Goal: Task Accomplishment & Management: Use online tool/utility

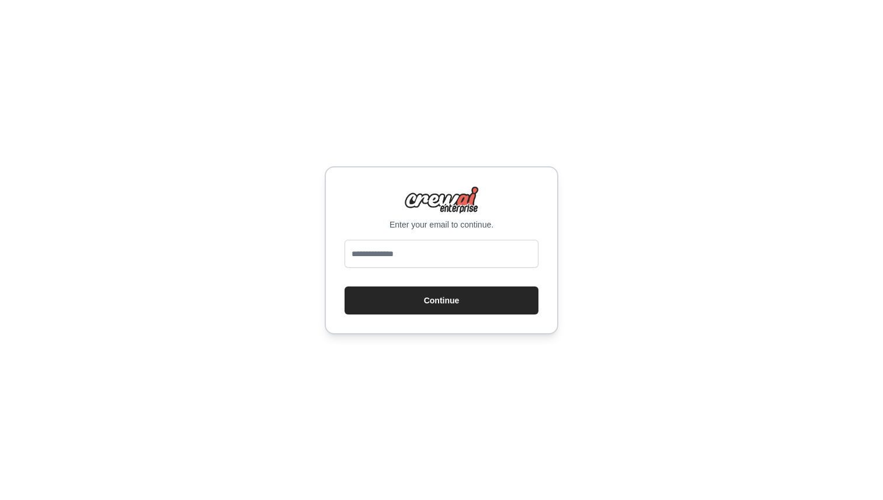
click at [444, 235] on div "Enter your email to continue. Continue" at bounding box center [441, 250] width 233 height 168
click at [416, 252] on input "email" at bounding box center [441, 254] width 194 height 28
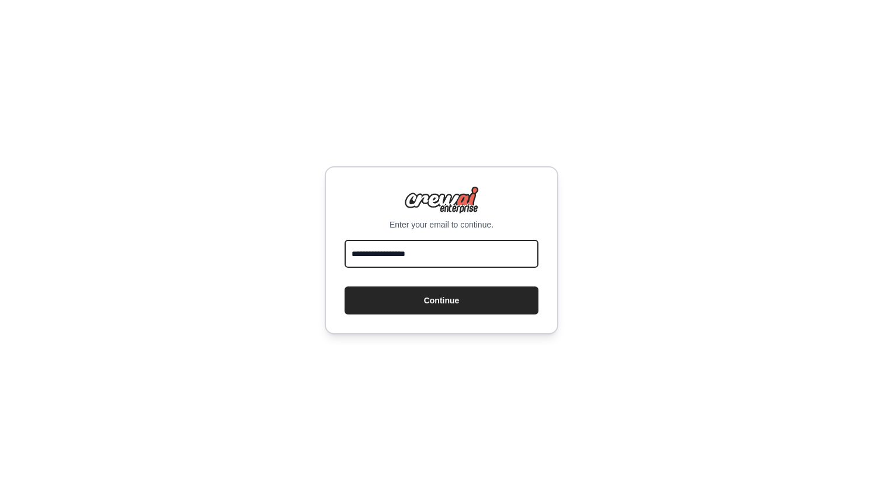
click at [447, 250] on input "**********" at bounding box center [441, 254] width 194 height 28
click at [458, 253] on input "**********" at bounding box center [441, 254] width 194 height 28
type input "**********"
click at [344, 287] on button "Continue" at bounding box center [441, 301] width 194 height 28
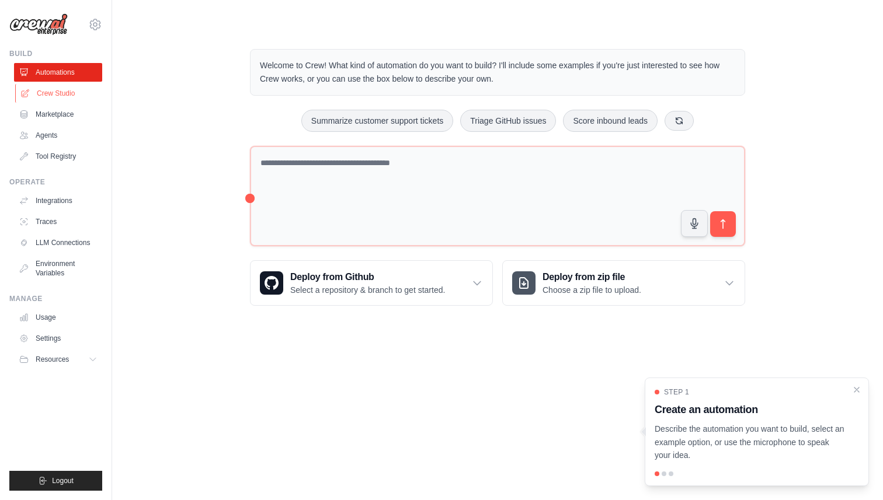
click at [64, 95] on link "Crew Studio" at bounding box center [59, 93] width 88 height 19
click at [58, 88] on link "Crew Studio" at bounding box center [59, 93] width 88 height 19
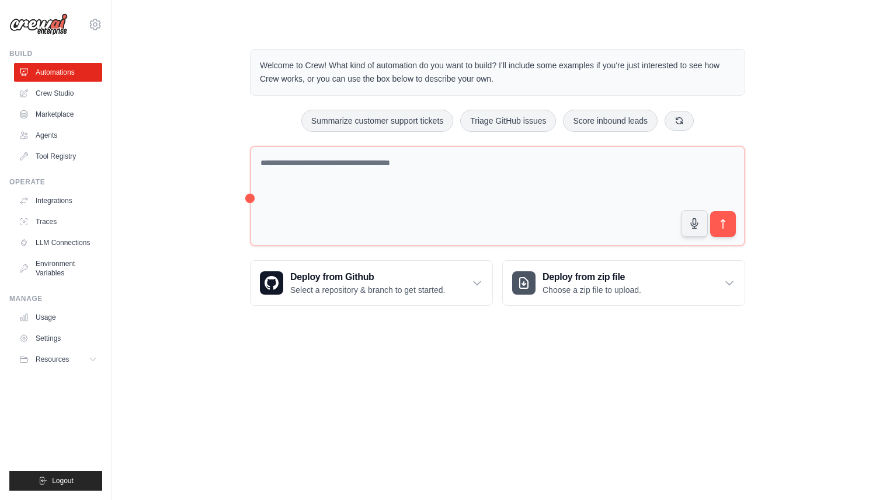
click at [54, 93] on link "Crew Studio" at bounding box center [58, 93] width 88 height 19
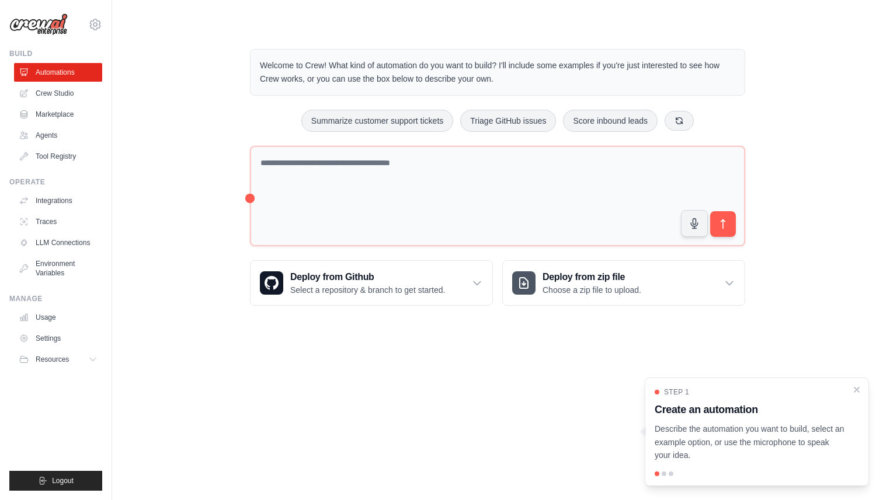
click at [773, 444] on p "Describe the automation you want to build, select an example option, or use the…" at bounding box center [749, 443] width 190 height 40
click at [53, 137] on link "Agents" at bounding box center [59, 135] width 88 height 19
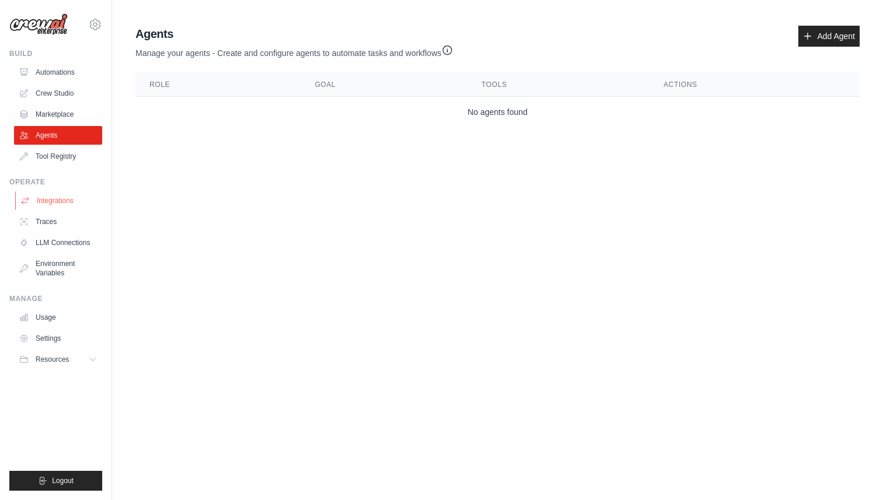
click at [49, 200] on link "Integrations" at bounding box center [59, 200] width 88 height 19
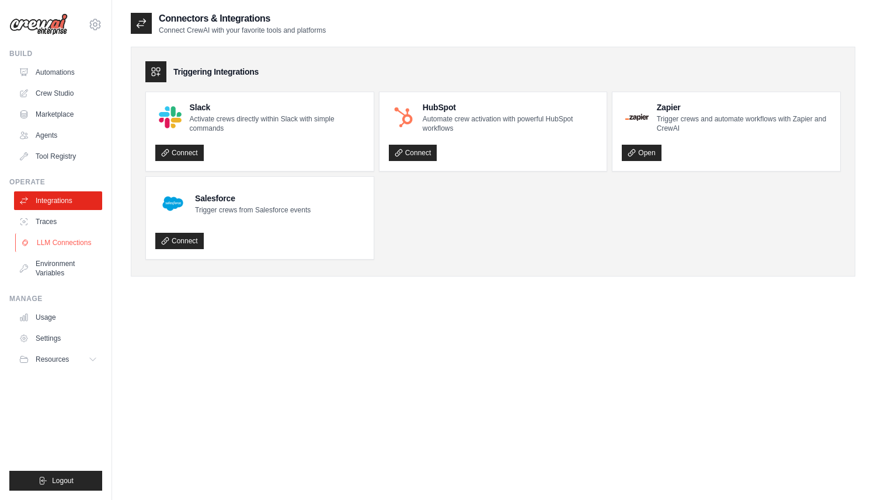
click at [57, 240] on link "LLM Connections" at bounding box center [59, 242] width 88 height 19
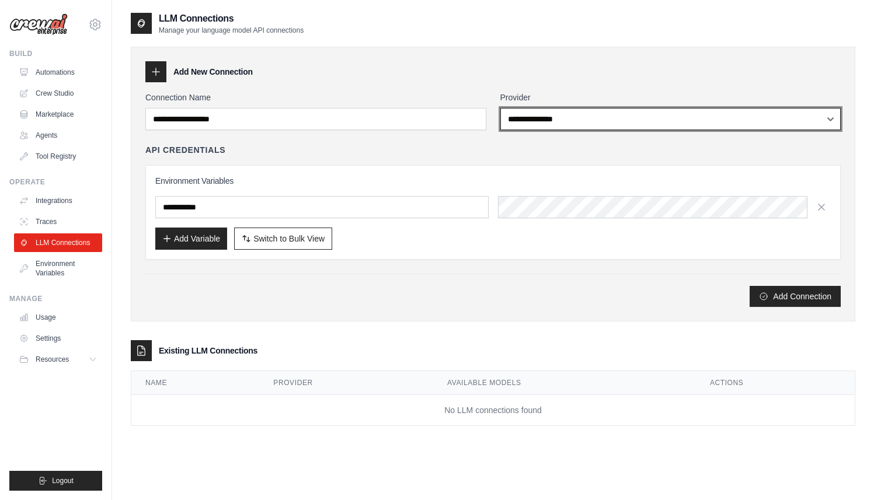
click at [546, 124] on select "**********" at bounding box center [670, 119] width 341 height 22
select select "******"
click at [500, 108] on select "**********" at bounding box center [670, 119] width 341 height 22
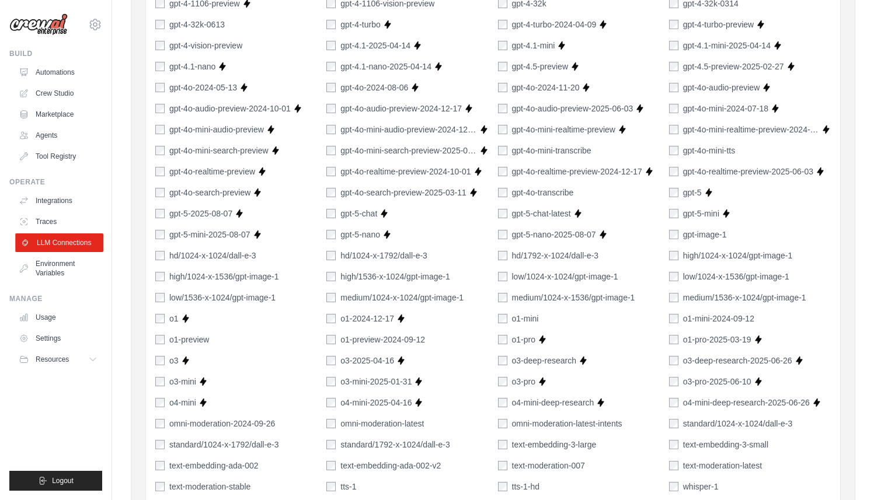
scroll to position [246, 0]
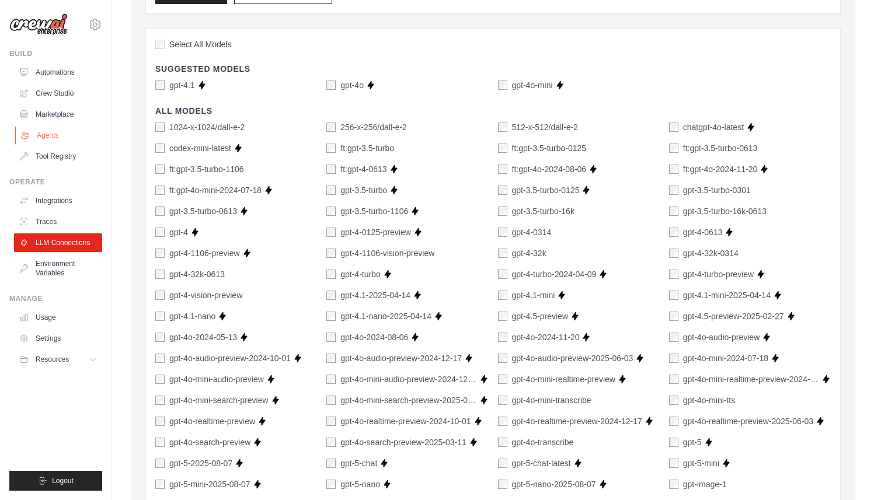
click at [47, 134] on link "Agents" at bounding box center [59, 135] width 88 height 19
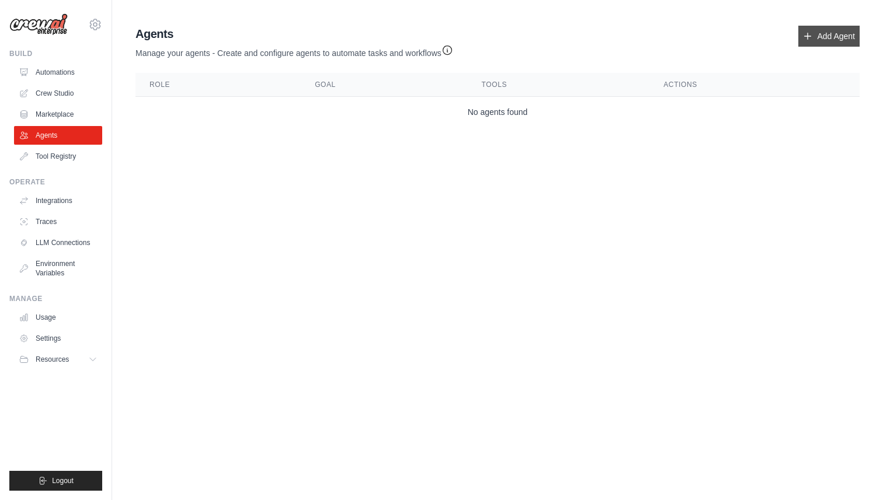
click at [801, 36] on link "Add Agent" at bounding box center [828, 36] width 61 height 21
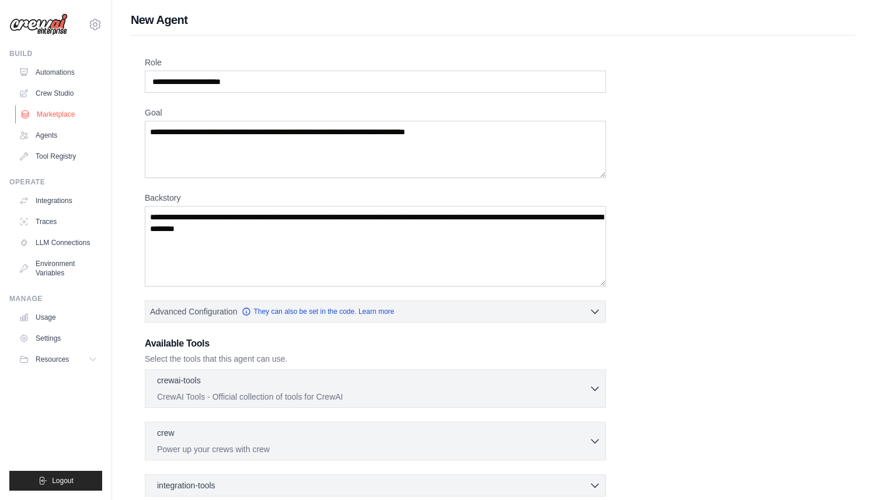
click at [57, 118] on link "Marketplace" at bounding box center [59, 114] width 88 height 19
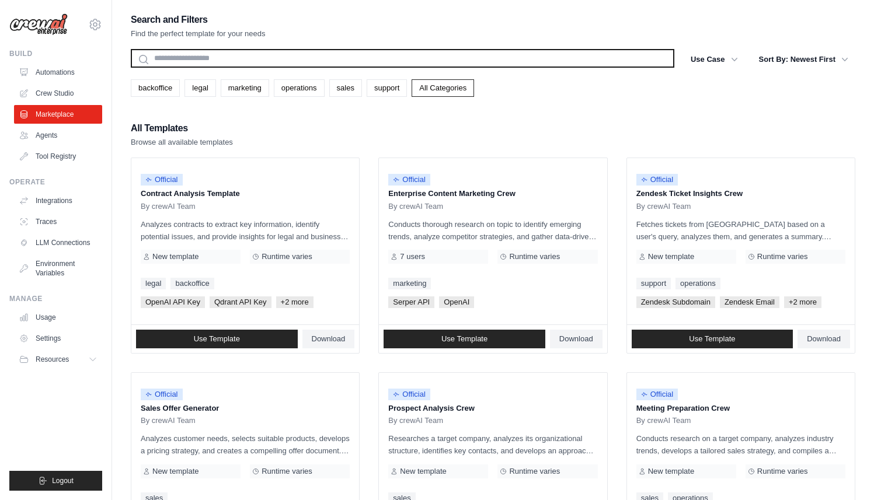
click at [219, 57] on input "text" at bounding box center [402, 58] width 543 height 19
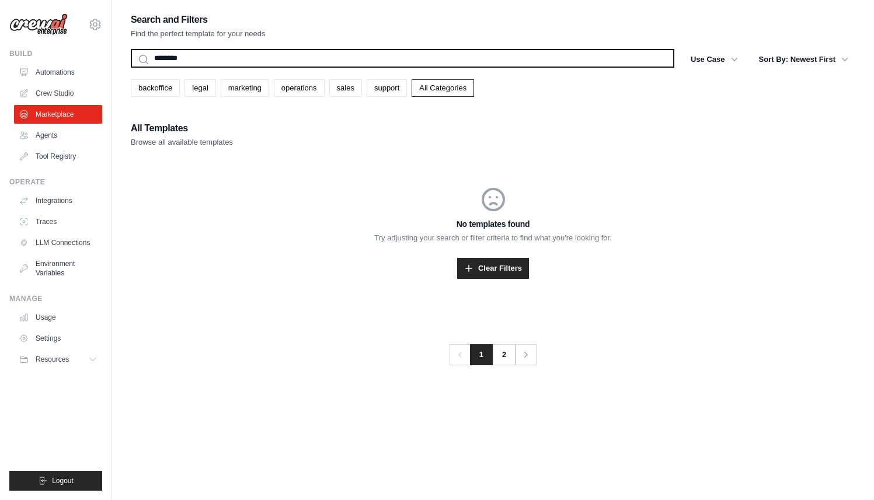
type input "********"
click at [130, 67] on button "Search" at bounding box center [130, 67] width 1 height 1
click at [191, 57] on input "********" at bounding box center [402, 58] width 543 height 19
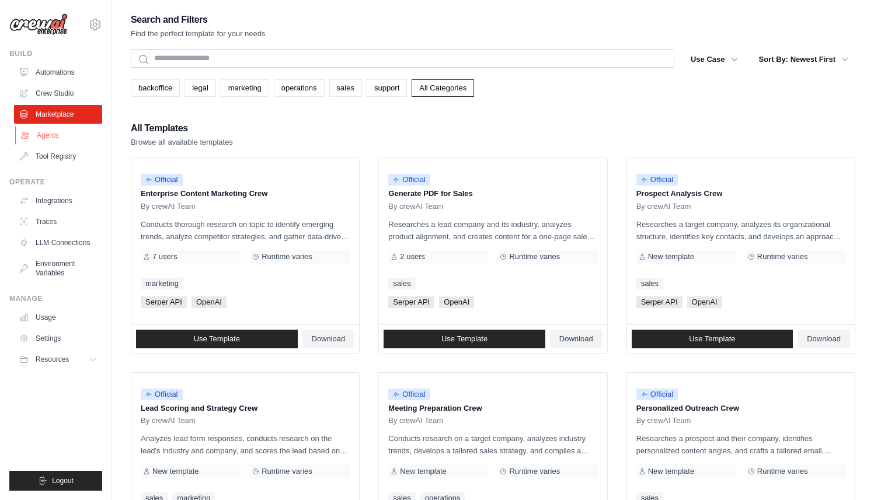
click at [58, 139] on link "Agents" at bounding box center [59, 135] width 88 height 19
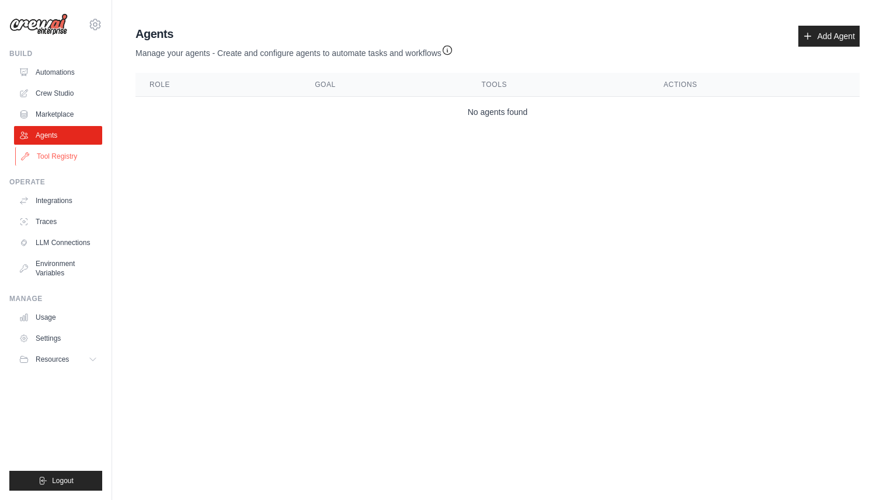
click at [60, 160] on link "Tool Registry" at bounding box center [59, 156] width 88 height 19
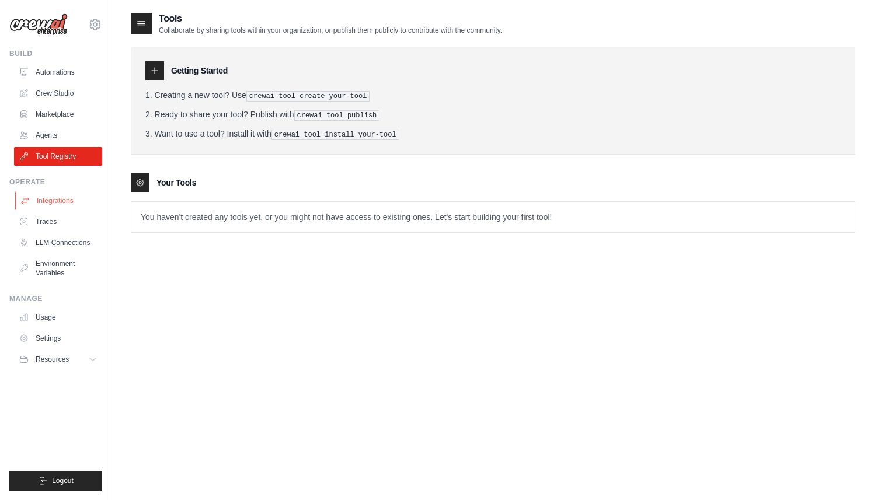
click at [54, 204] on link "Integrations" at bounding box center [59, 200] width 88 height 19
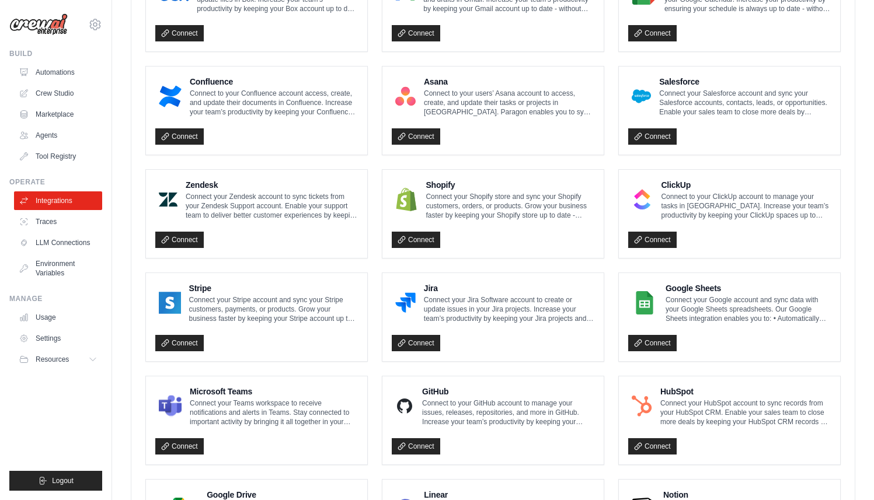
scroll to position [283, 0]
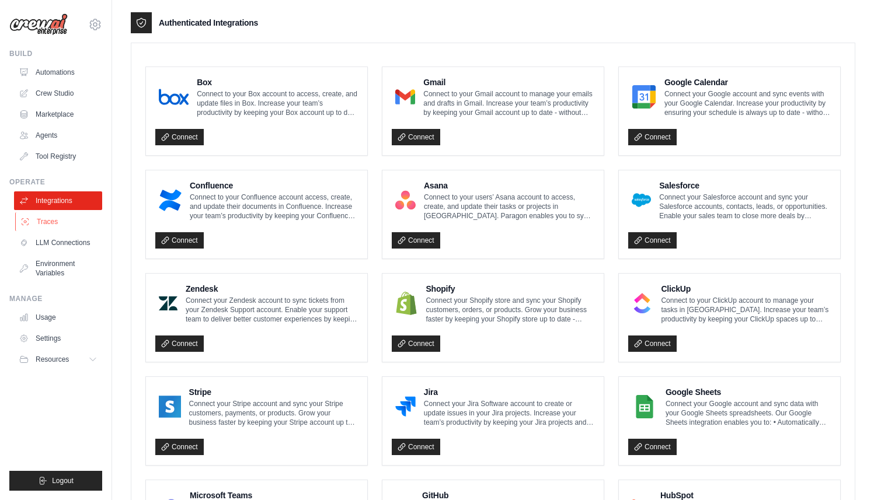
click at [44, 224] on link "Traces" at bounding box center [59, 221] width 88 height 19
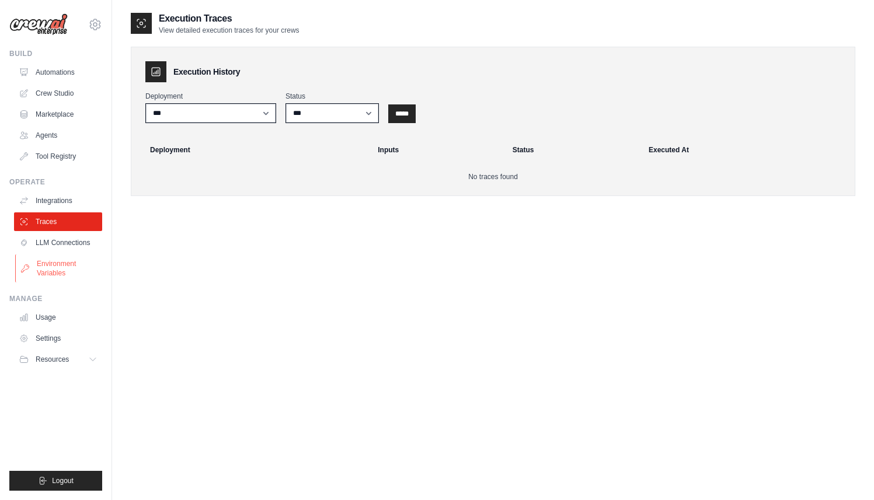
click at [42, 263] on link "Environment Variables" at bounding box center [59, 268] width 88 height 28
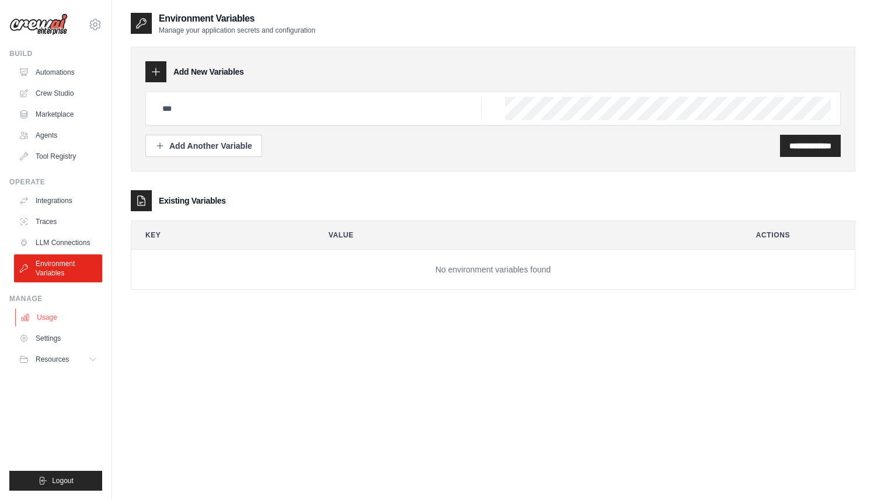
click at [40, 314] on link "Usage" at bounding box center [59, 317] width 88 height 19
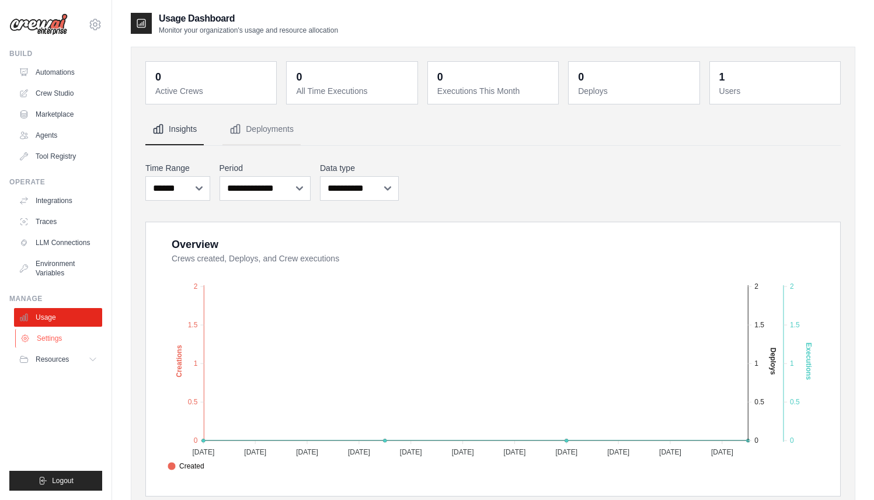
click at [65, 343] on link "Settings" at bounding box center [59, 338] width 88 height 19
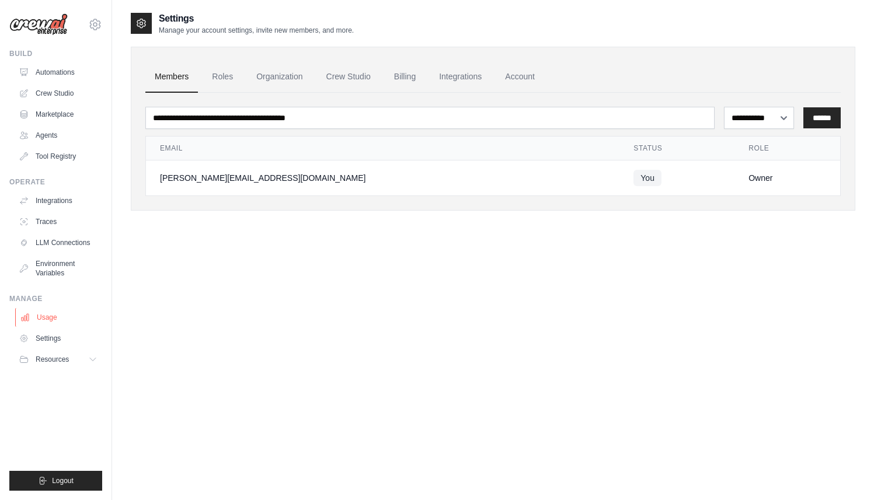
click at [50, 313] on link "Usage" at bounding box center [59, 317] width 88 height 19
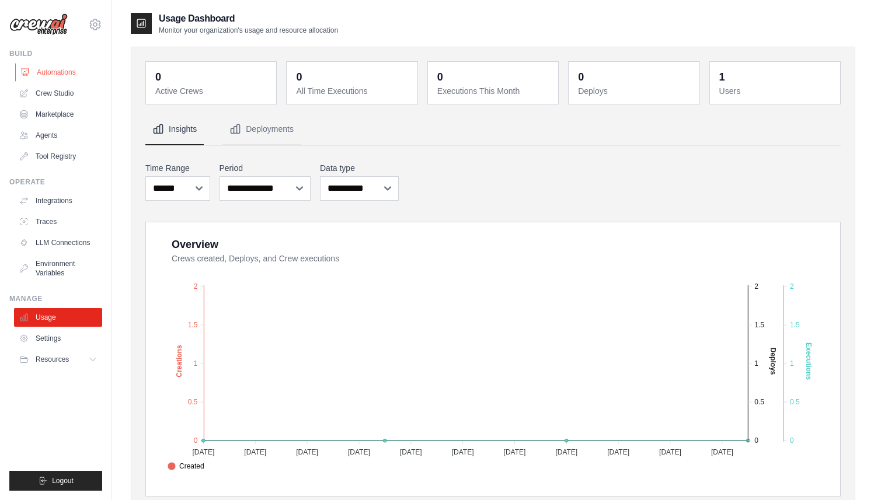
click at [45, 73] on link "Automations" at bounding box center [59, 72] width 88 height 19
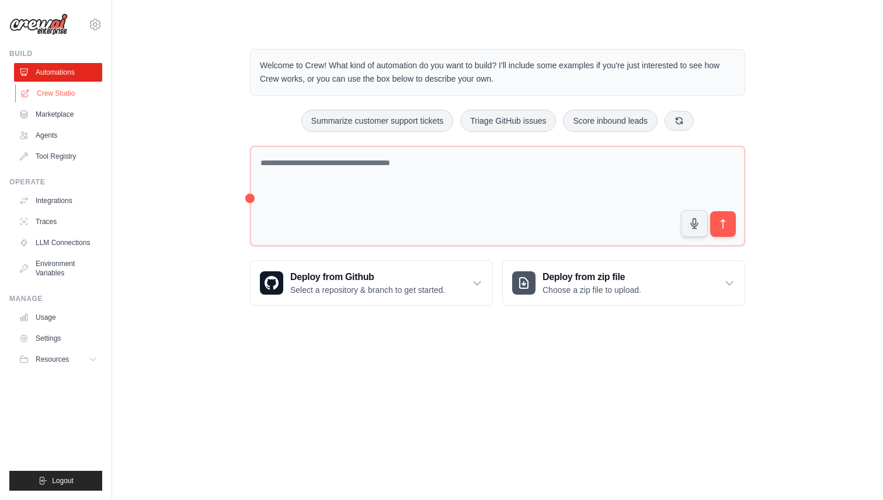
click at [48, 96] on link "Crew Studio" at bounding box center [59, 93] width 88 height 19
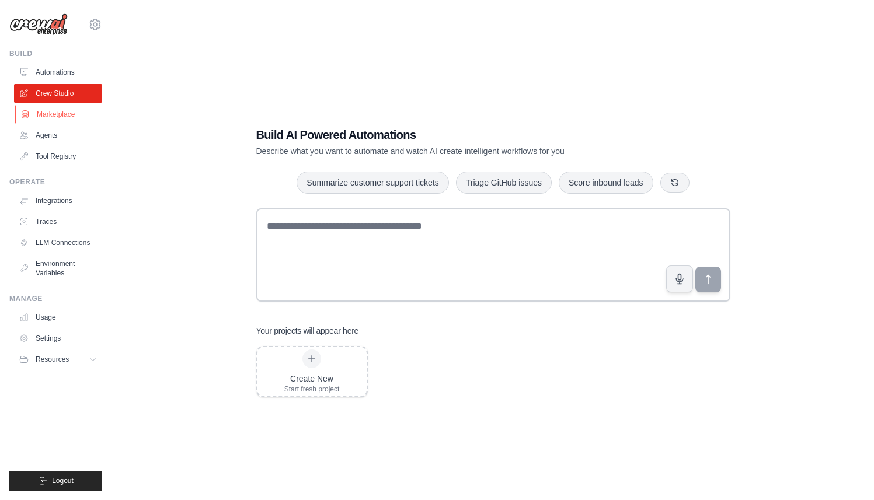
click at [61, 113] on link "Marketplace" at bounding box center [59, 114] width 88 height 19
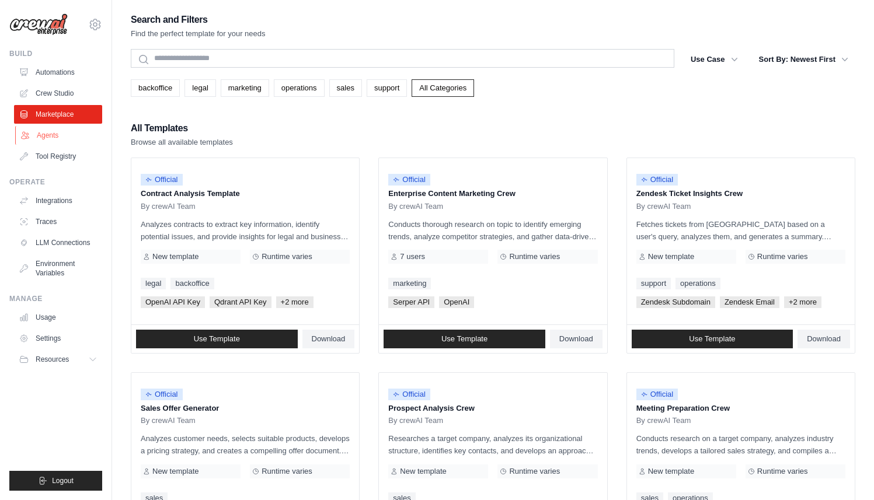
click at [55, 137] on link "Agents" at bounding box center [59, 135] width 88 height 19
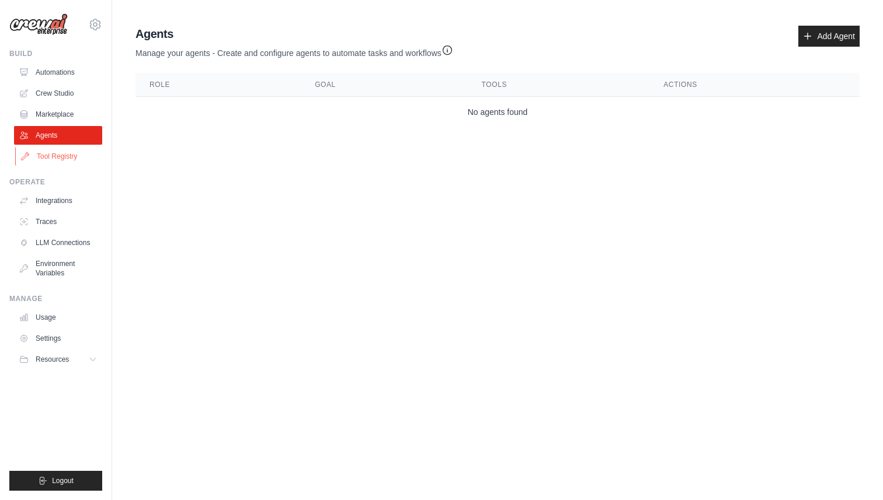
click at [51, 156] on link "Tool Registry" at bounding box center [59, 156] width 88 height 19
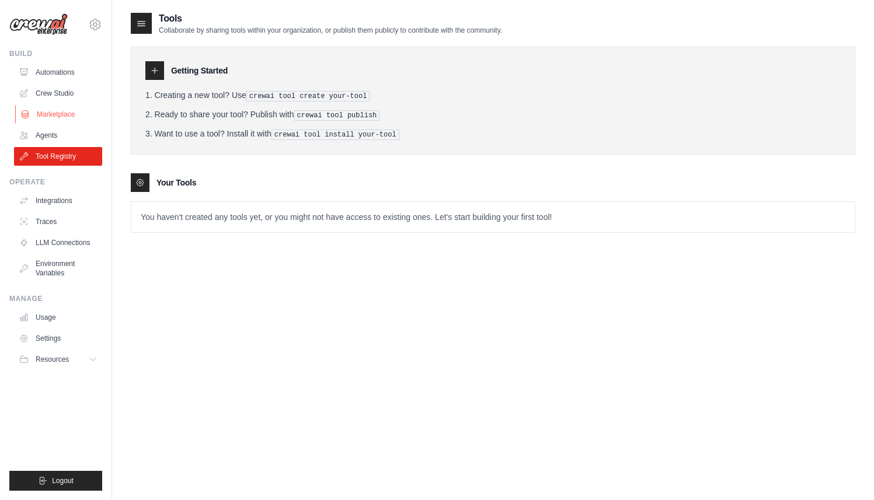
click at [29, 117] on icon at bounding box center [24, 114] width 9 height 9
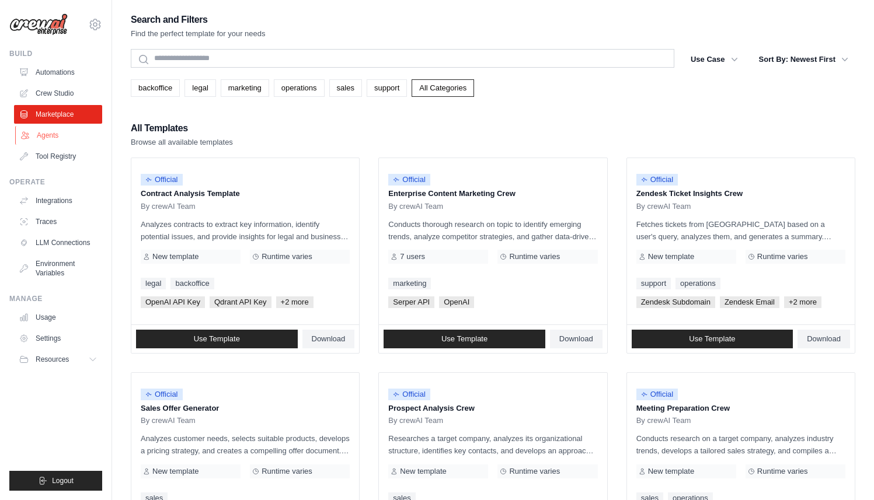
click at [51, 135] on link "Agents" at bounding box center [59, 135] width 88 height 19
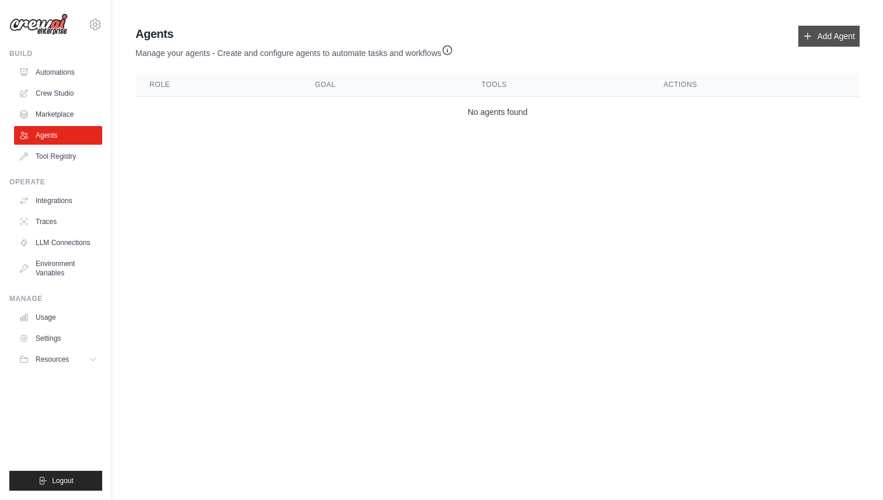
click at [813, 32] on link "Add Agent" at bounding box center [828, 36] width 61 height 21
